Goal: Transaction & Acquisition: Purchase product/service

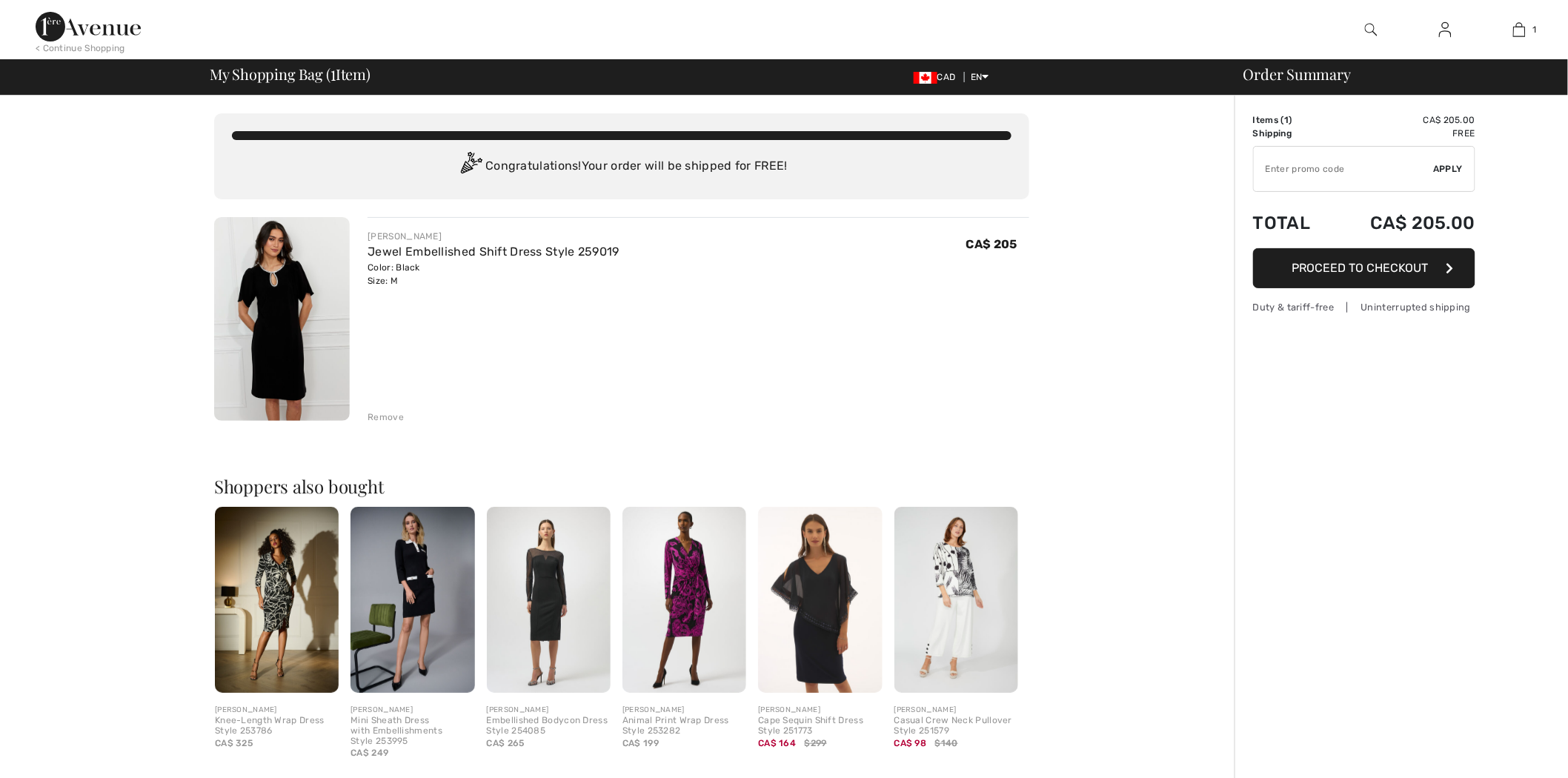
click at [1274, 163] on input "TEXT" at bounding box center [1343, 169] width 180 height 45
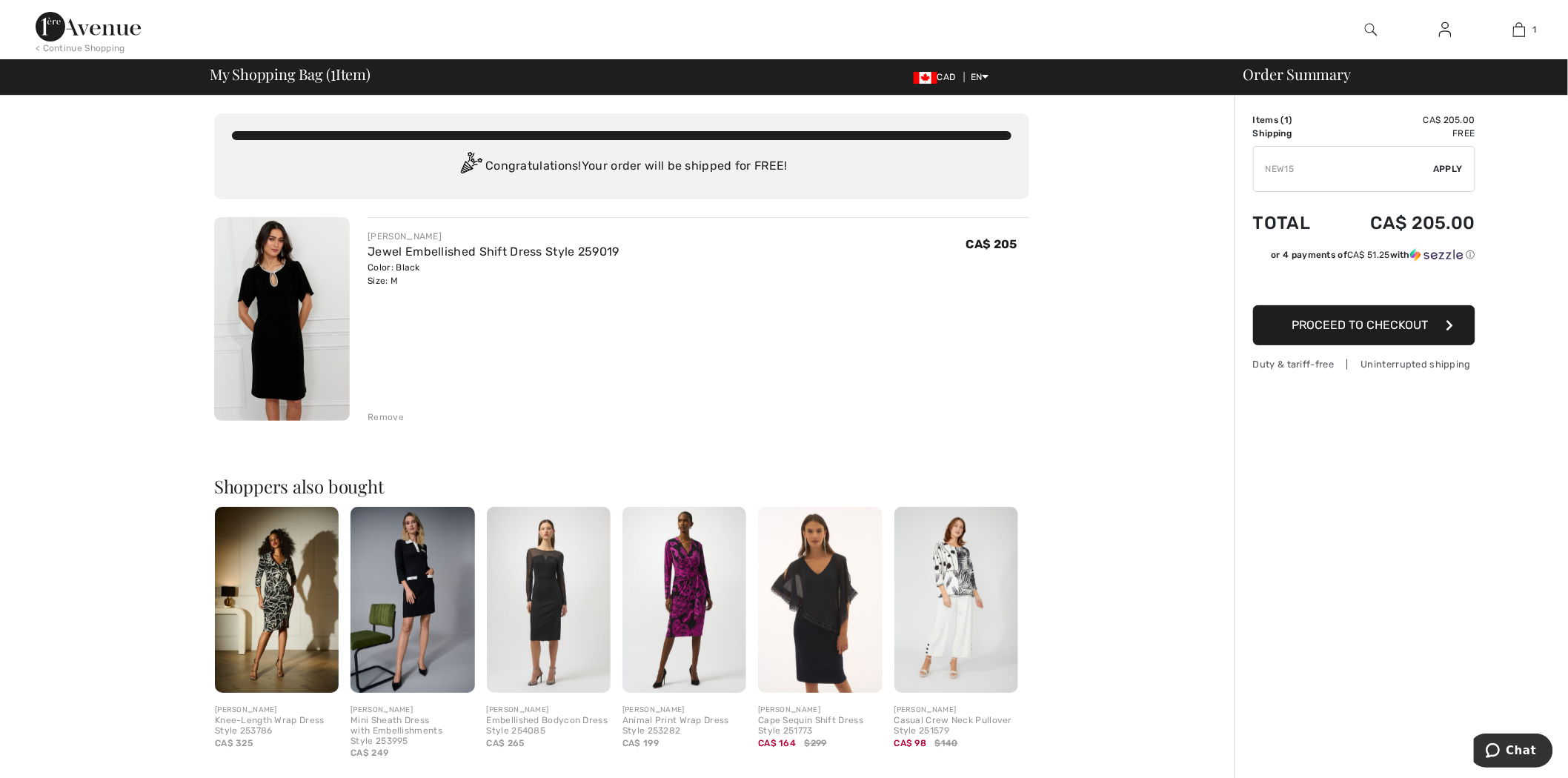
type input "NEW15"
click at [1446, 164] on span "Apply" at bounding box center [1448, 169] width 30 height 13
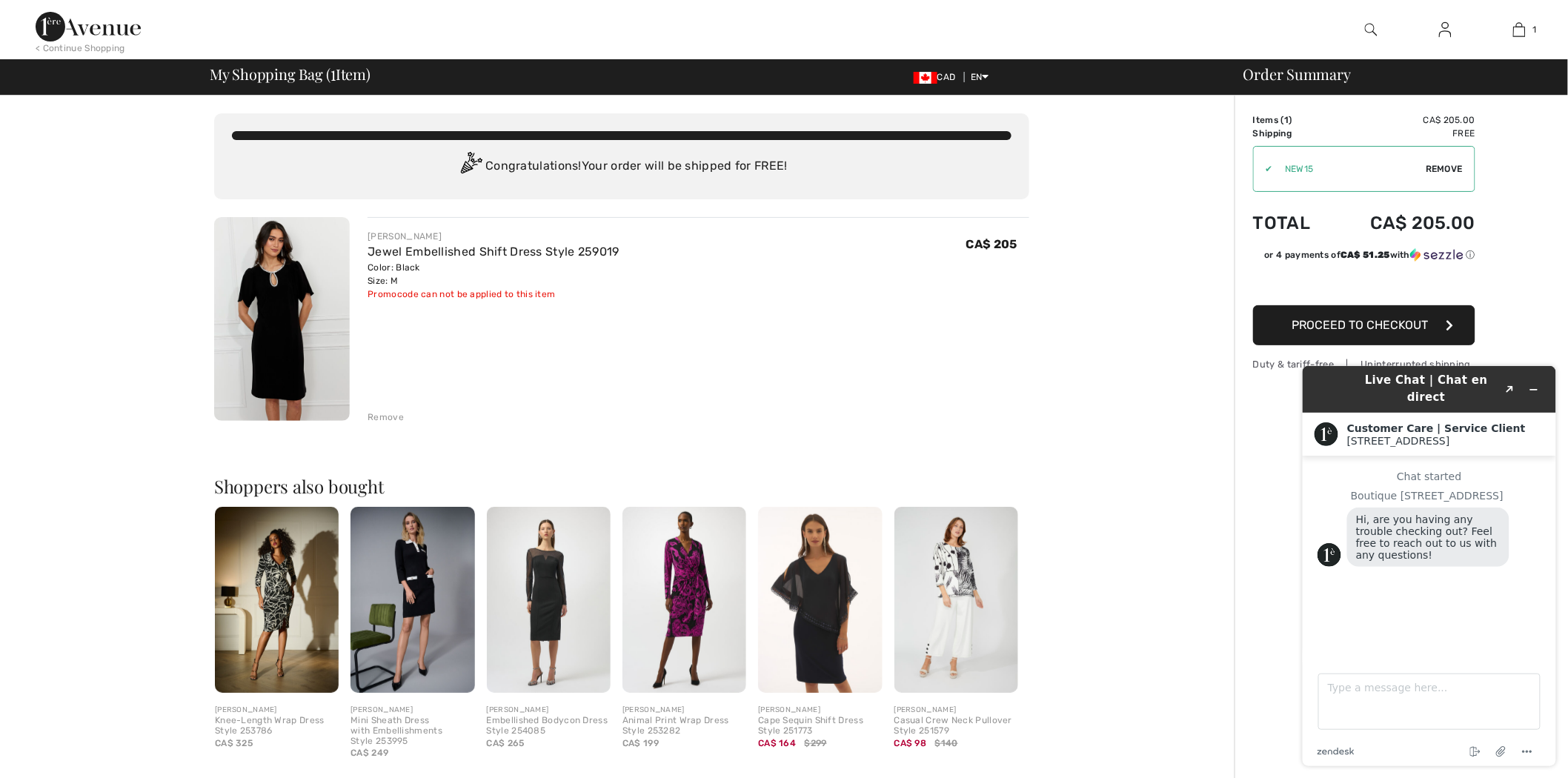
click at [1435, 171] on span "Remove" at bounding box center [1444, 169] width 37 height 13
click at [1349, 166] on input "TEXT" at bounding box center [1343, 169] width 180 height 45
type input "NEW15"
click at [1449, 167] on span "Apply" at bounding box center [1448, 169] width 30 height 13
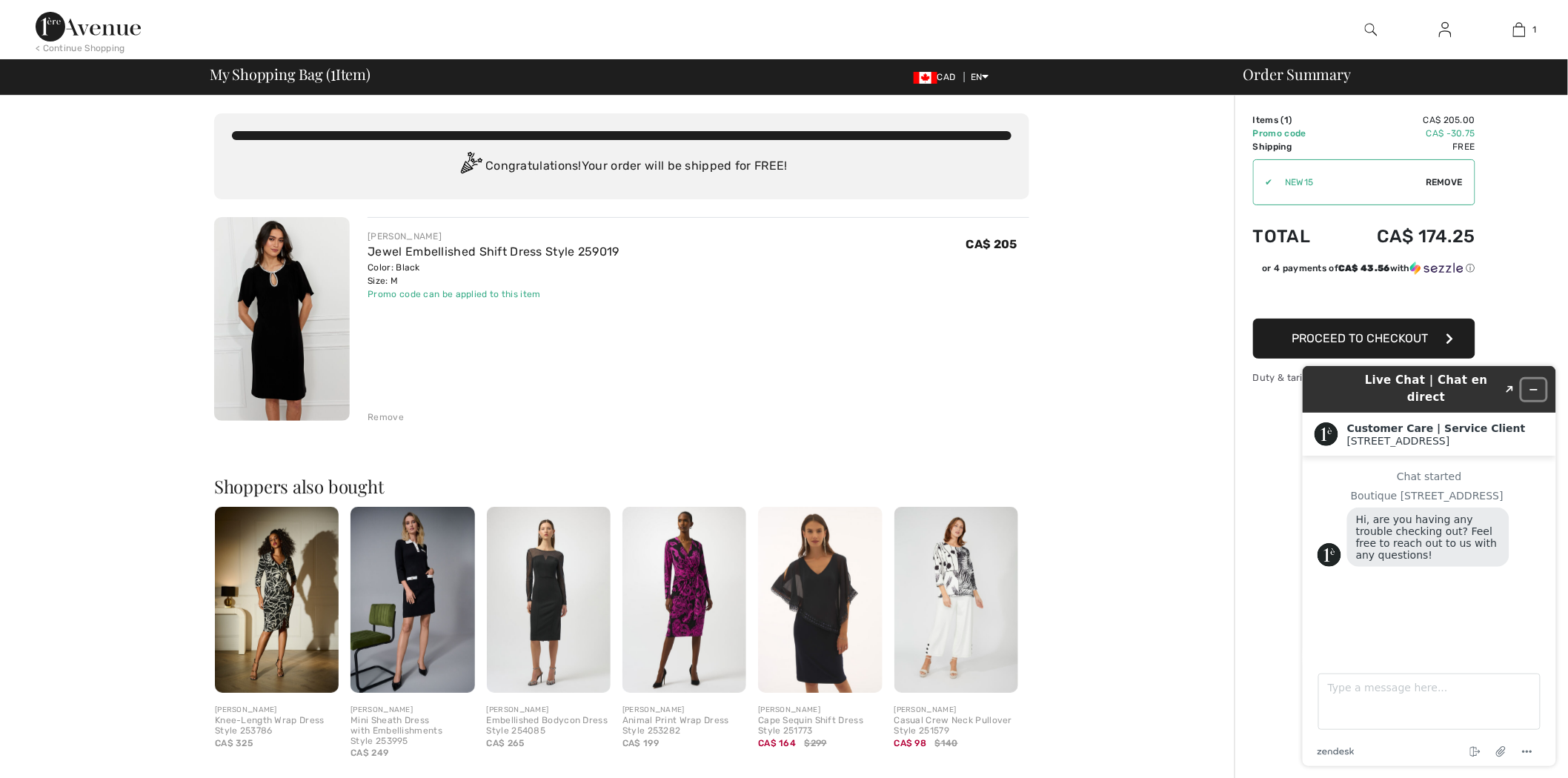
click at [1538, 384] on icon "Minimize widget" at bounding box center [1533, 389] width 11 height 11
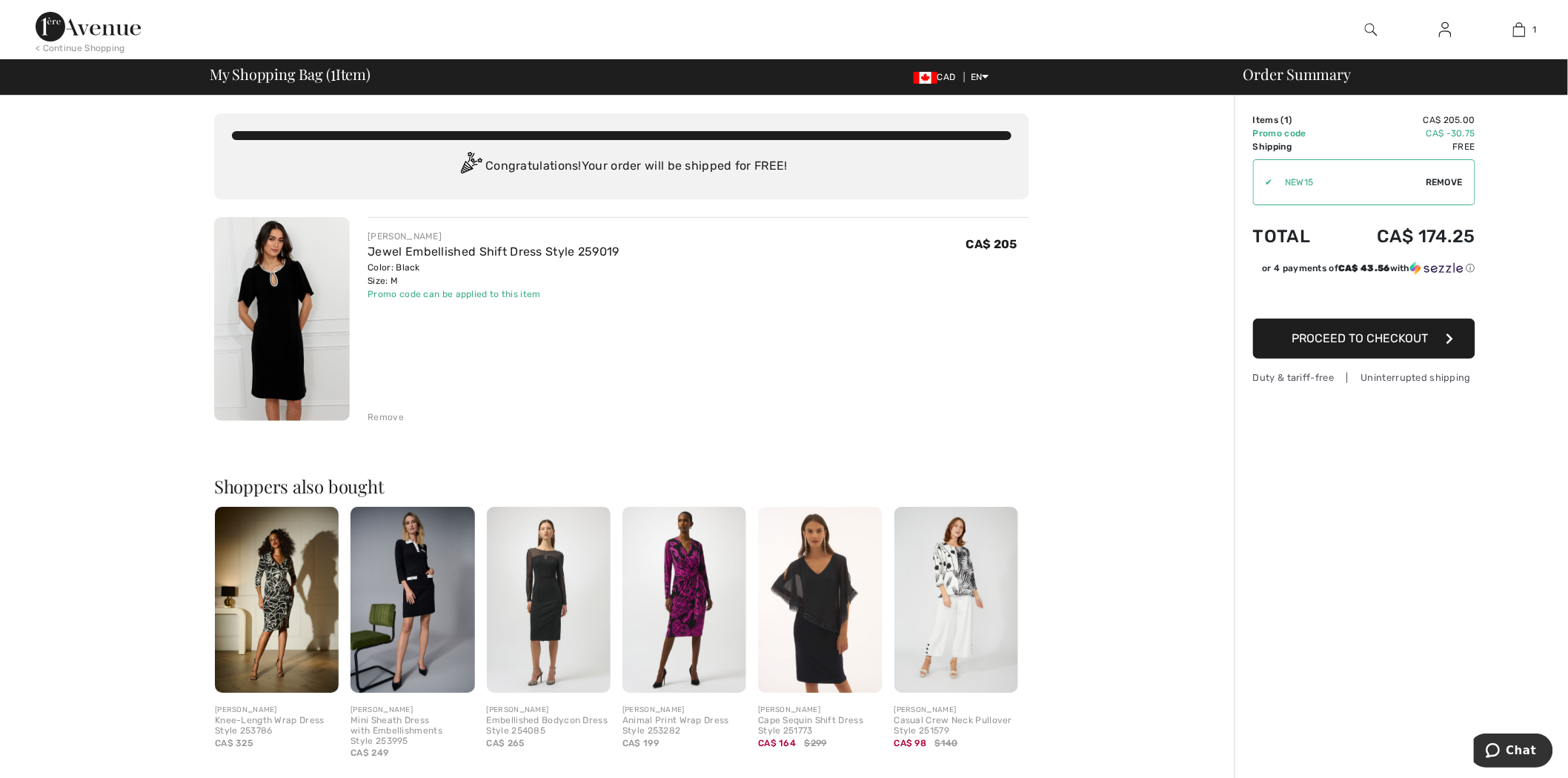
click at [56, 25] on img at bounding box center [87, 26] width 105 height 30
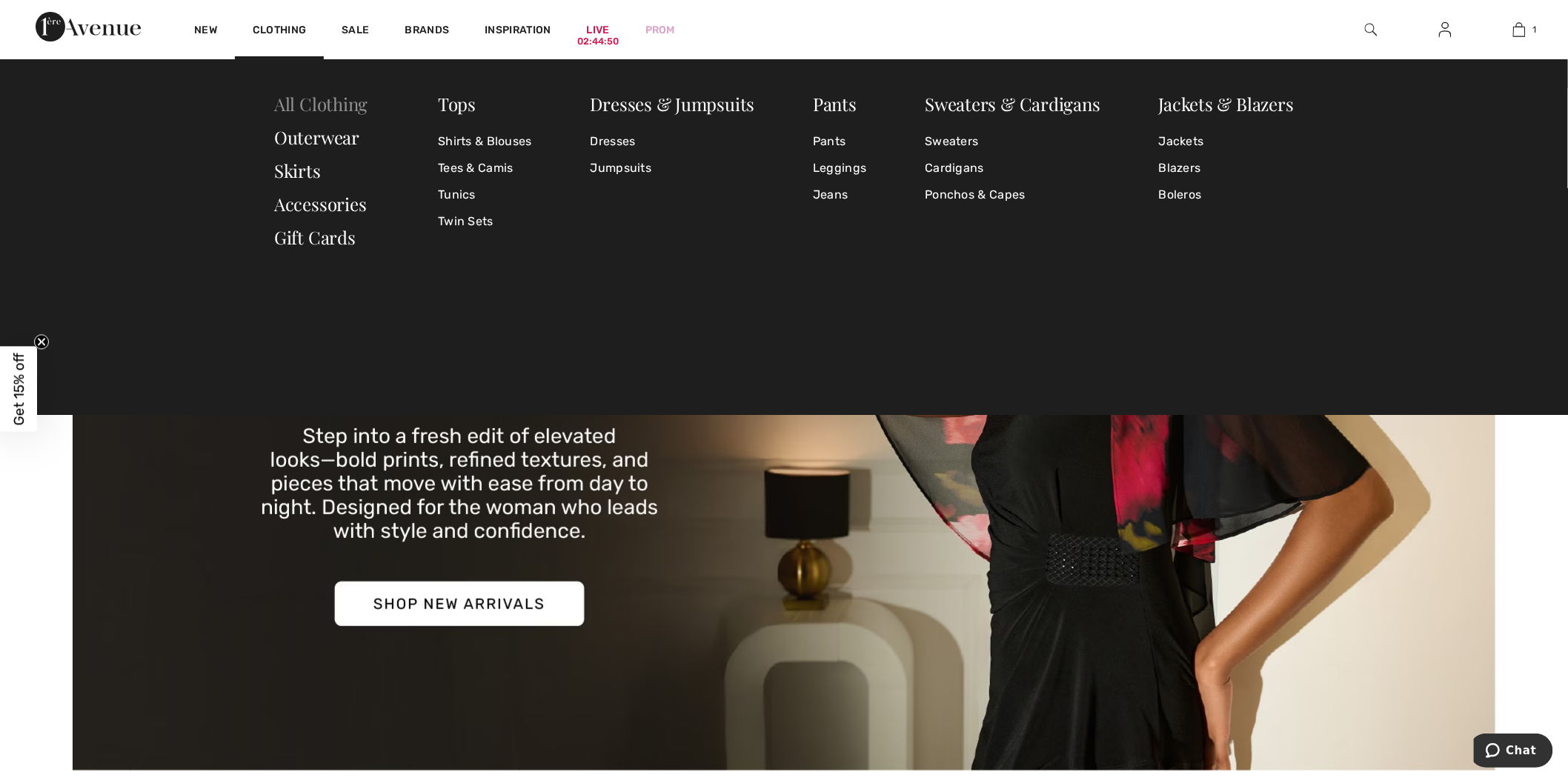
click at [349, 101] on link "All Clothing" at bounding box center [321, 104] width 94 height 24
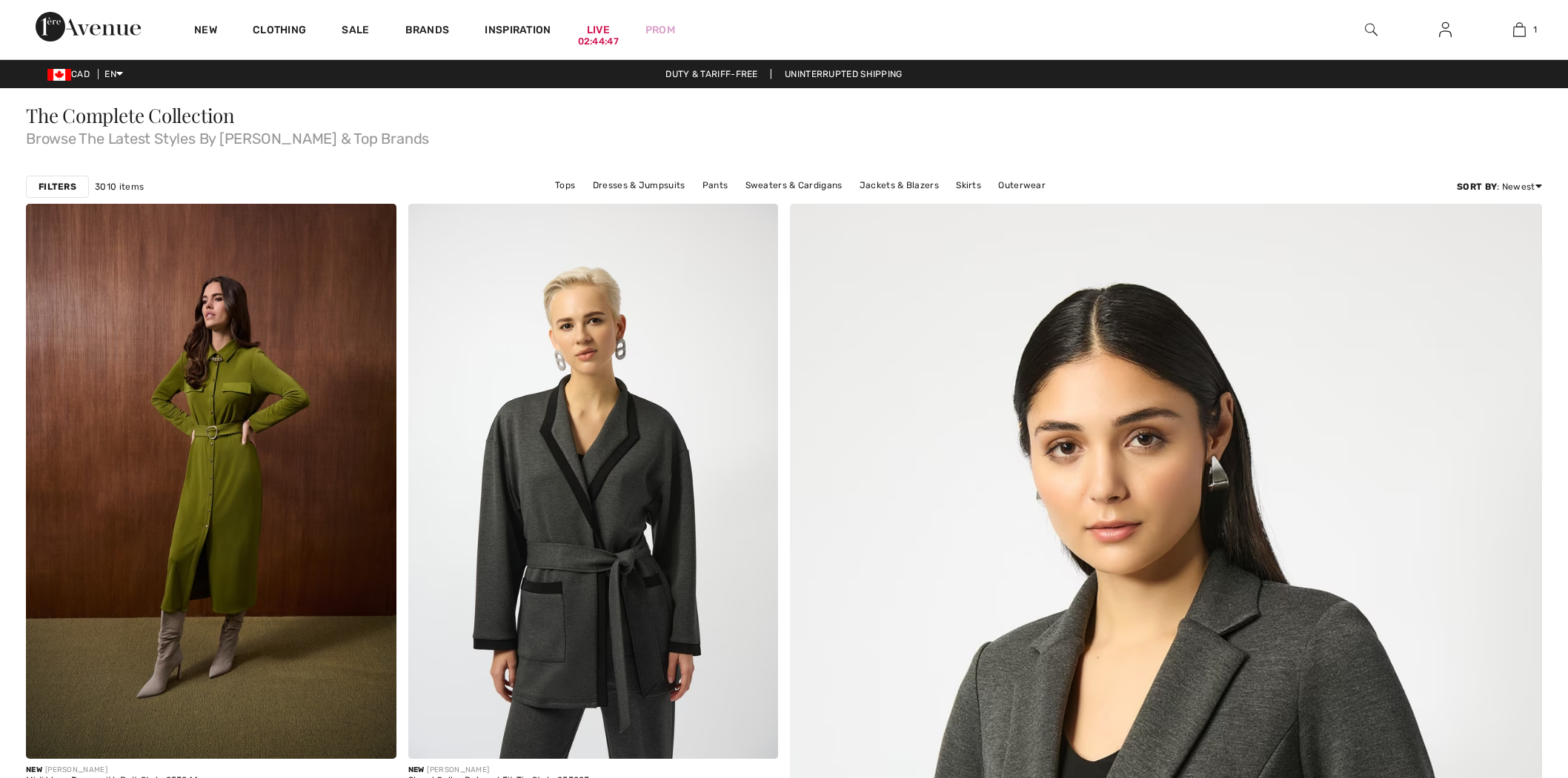
checkbox input "true"
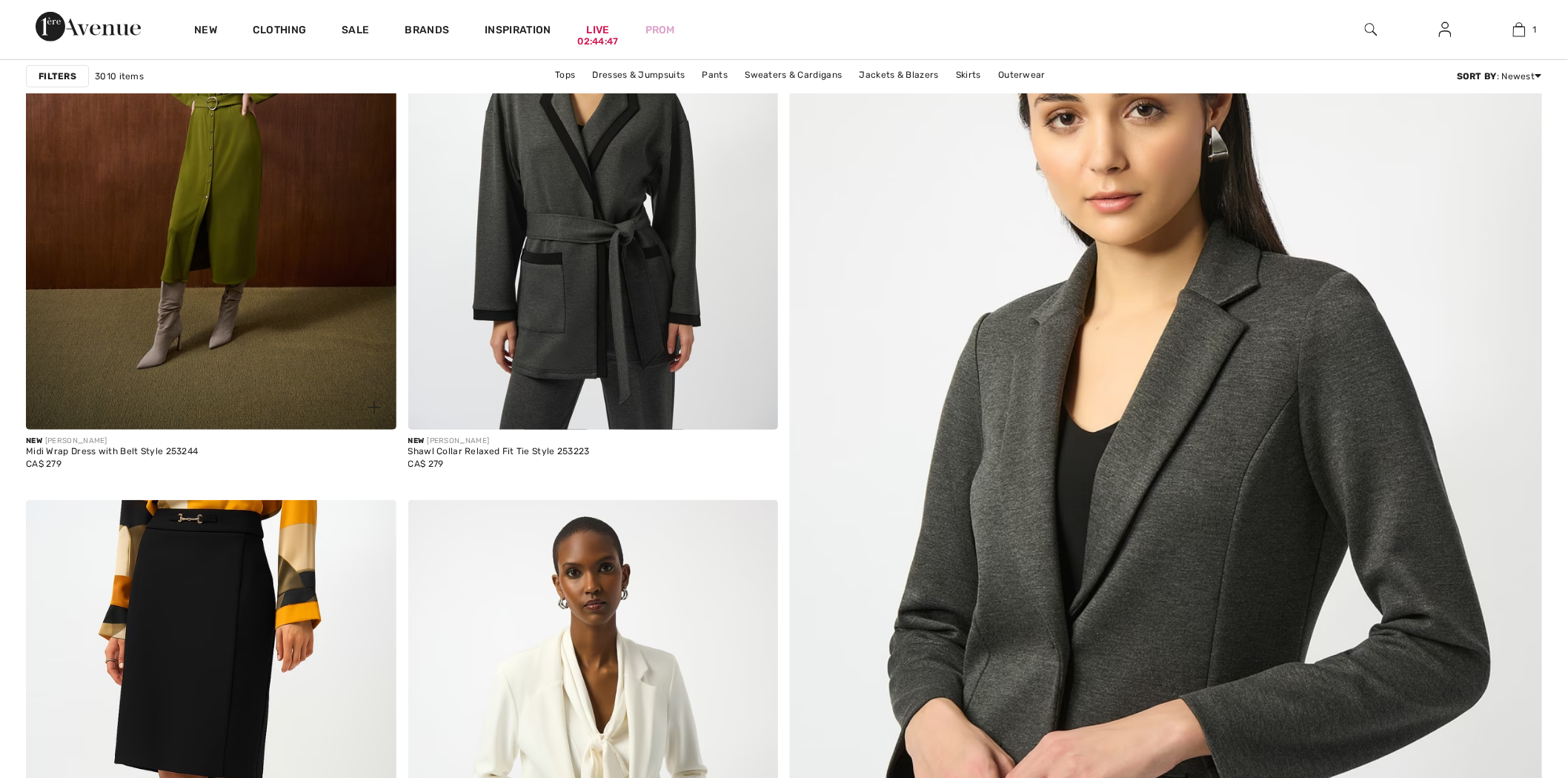
drag, startPoint x: 0, startPoint y: 0, endPoint x: 223, endPoint y: 242, distance: 329.1
click at [223, 242] on img at bounding box center [211, 153] width 371 height 555
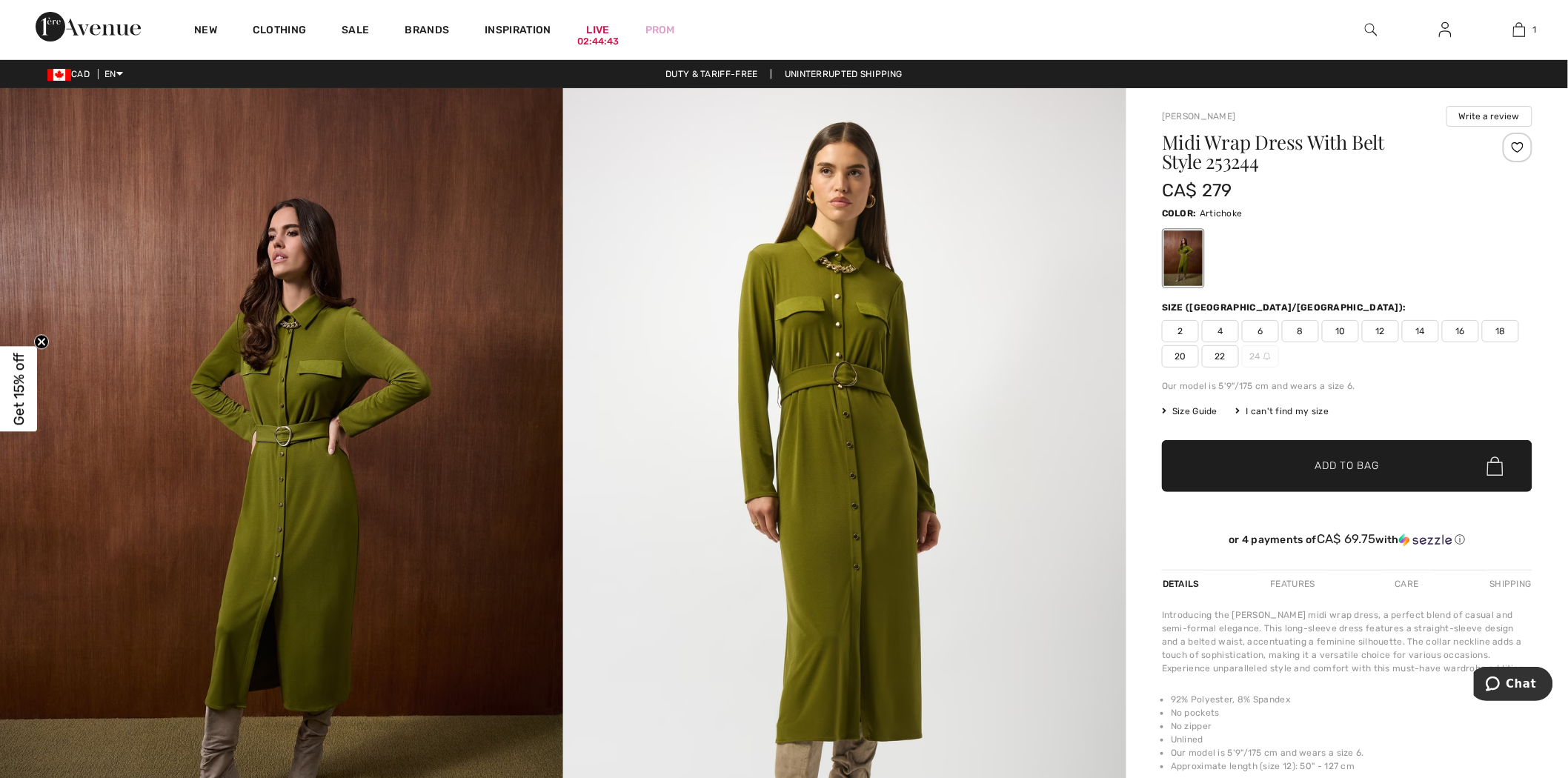
click at [1307, 344] on div "2 4 6 8 10 12 14 16 18 20 22 24" at bounding box center [1347, 344] width 371 height 48
click at [1308, 335] on span "8" at bounding box center [1300, 331] width 37 height 22
click at [1331, 456] on span "✔ Added to Bag Add to Bag" at bounding box center [1347, 466] width 371 height 52
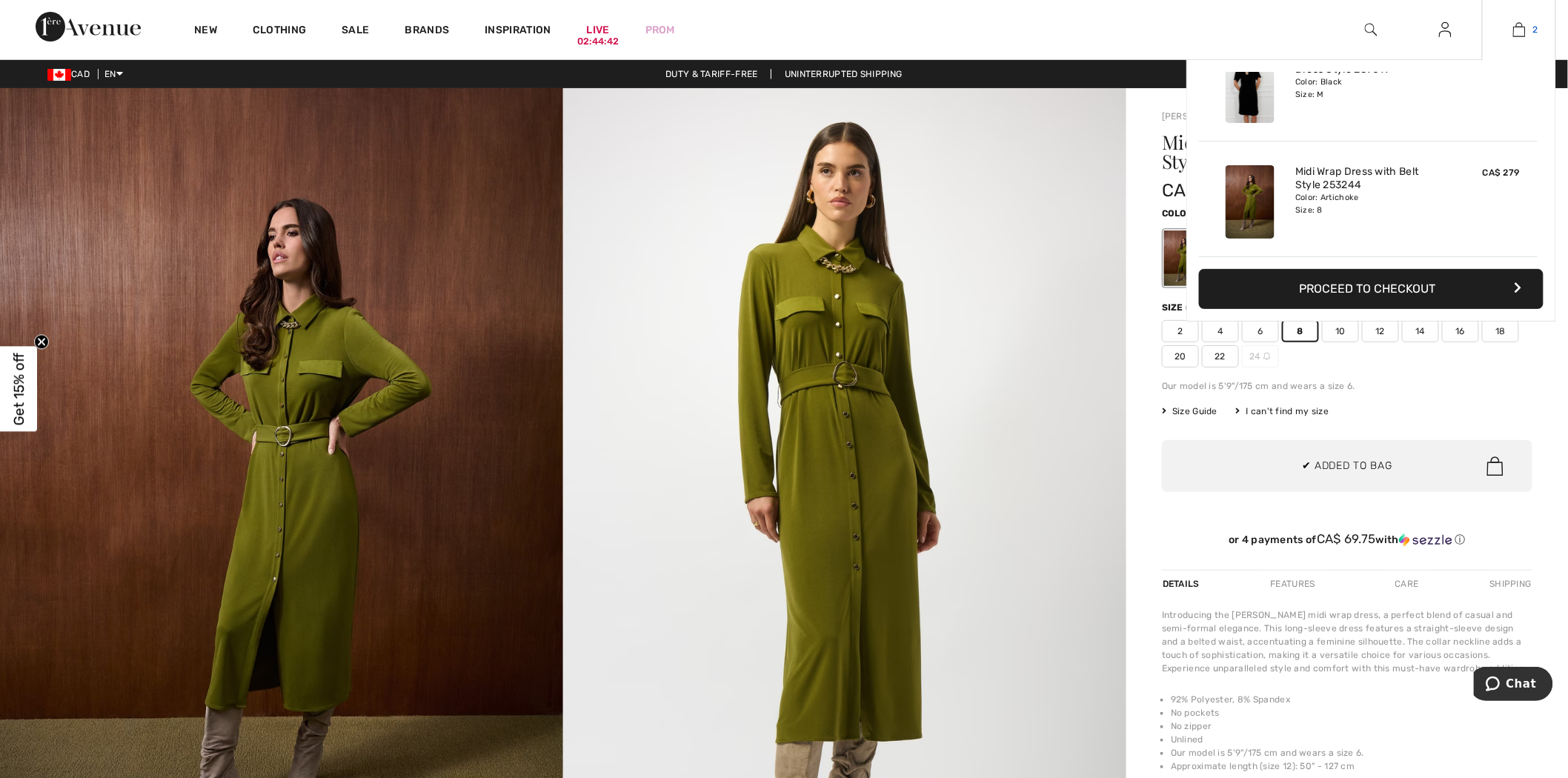
click at [1514, 34] on img at bounding box center [1520, 29] width 12 height 18
